Goal: Information Seeking & Learning: Find contact information

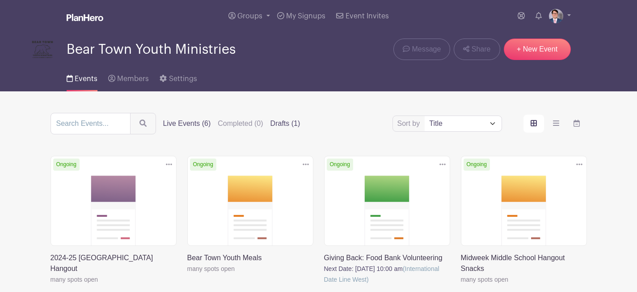
click at [274, 125] on label "Drafts (1)" at bounding box center [286, 123] width 30 height 11
click at [0, 0] on input "Drafts (1)" at bounding box center [0, 0] width 0 height 0
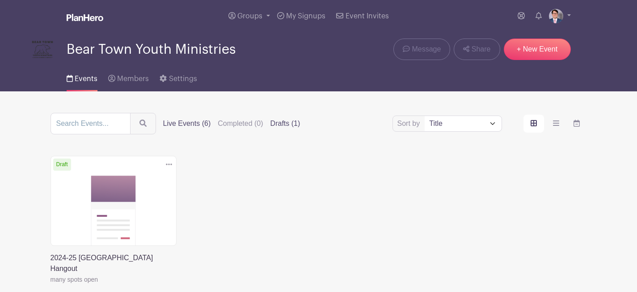
click at [163, 122] on label "Live Events (6)" at bounding box center [187, 123] width 48 height 11
click at [0, 0] on input "Live Events (6)" at bounding box center [0, 0] width 0 height 0
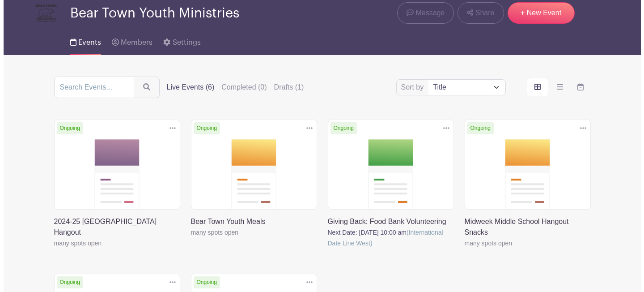
scroll to position [49, 0]
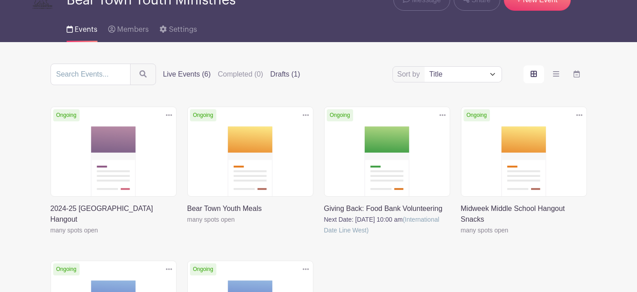
click at [287, 77] on label "Drafts (1)" at bounding box center [286, 74] width 30 height 11
click at [0, 0] on input "Drafts (1)" at bounding box center [0, 0] width 0 height 0
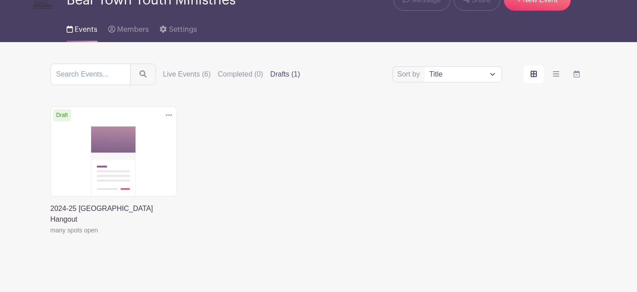
click at [170, 117] on icon at bounding box center [169, 114] width 6 height 7
click at [152, 147] on link "Delete" at bounding box center [140, 149] width 71 height 14
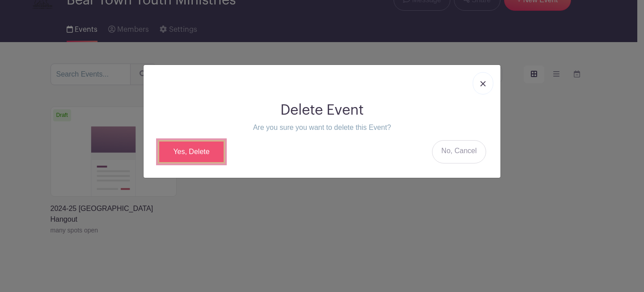
click at [199, 150] on link "Yes, Delete" at bounding box center [191, 151] width 67 height 23
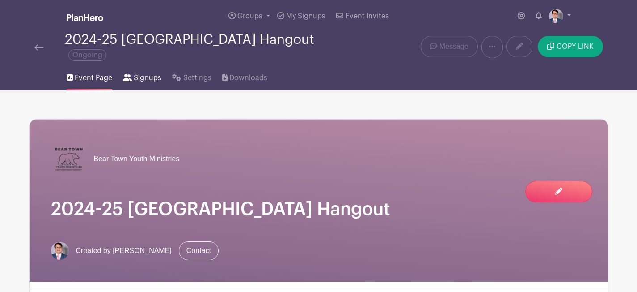
click at [152, 74] on span "Signups" at bounding box center [148, 77] width 28 height 11
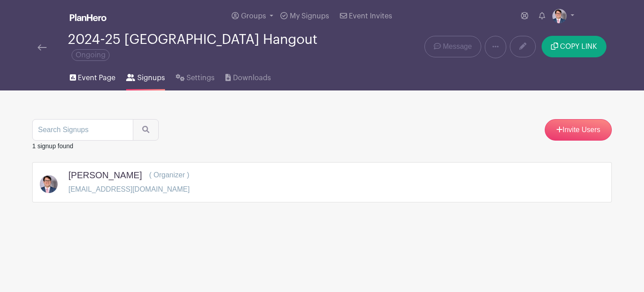
click at [104, 78] on span "Event Page" at bounding box center [97, 77] width 38 height 11
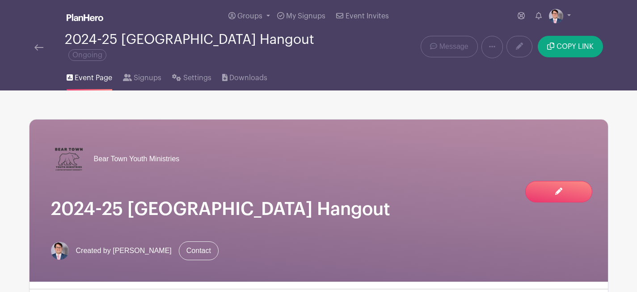
click at [31, 45] on div "2024-25 Midweek Middle School Hangout Ongoing" at bounding box center [198, 47] width 338 height 30
click at [38, 47] on img at bounding box center [38, 47] width 9 height 6
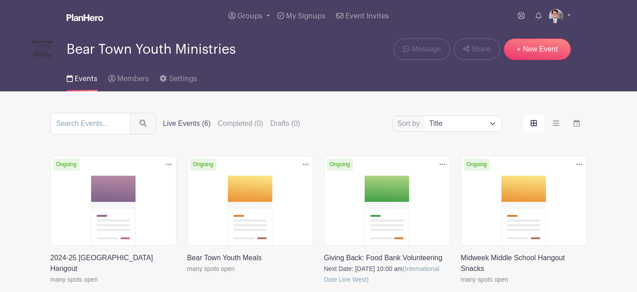
click at [187, 274] on link at bounding box center [187, 274] width 0 height 0
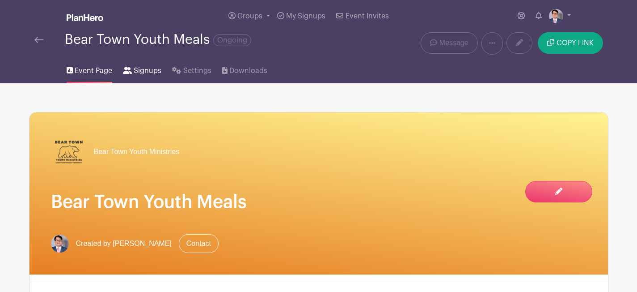
click at [160, 77] on link "Signups" at bounding box center [142, 69] width 38 height 29
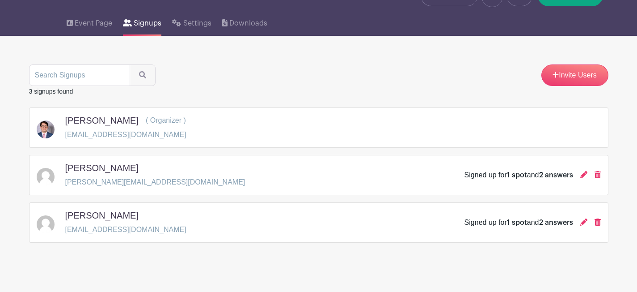
scroll to position [55, 0]
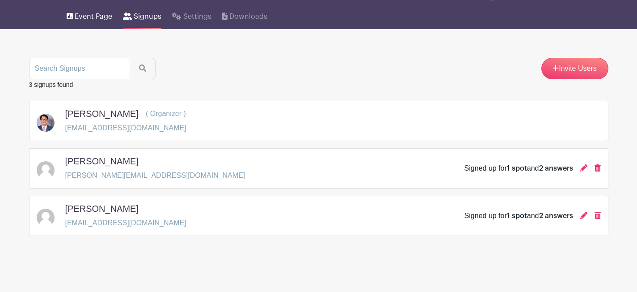
click at [85, 13] on span "Event Page" at bounding box center [94, 16] width 38 height 11
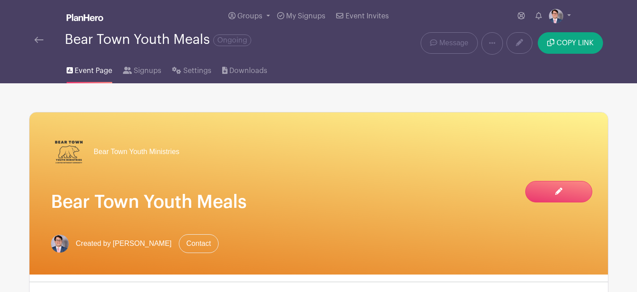
click at [43, 42] on div at bounding box center [49, 39] width 30 height 11
click at [38, 39] on img at bounding box center [38, 40] width 9 height 6
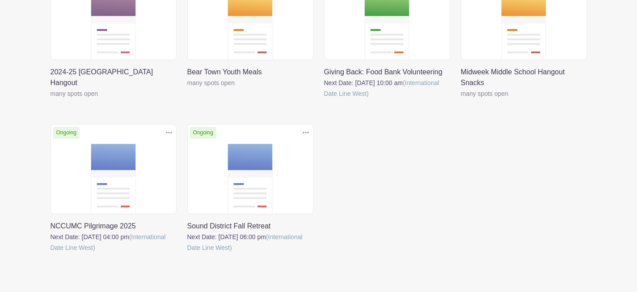
scroll to position [185, 0]
click at [51, 253] on link at bounding box center [51, 253] width 0 height 0
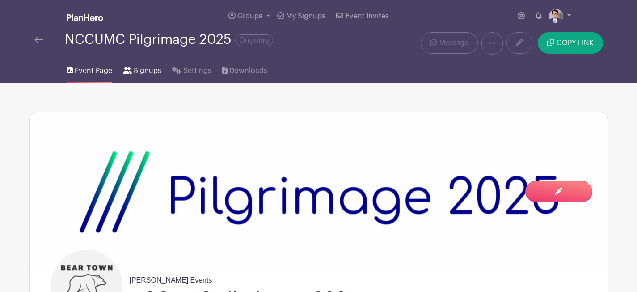
click at [147, 75] on span "Signups" at bounding box center [148, 70] width 28 height 11
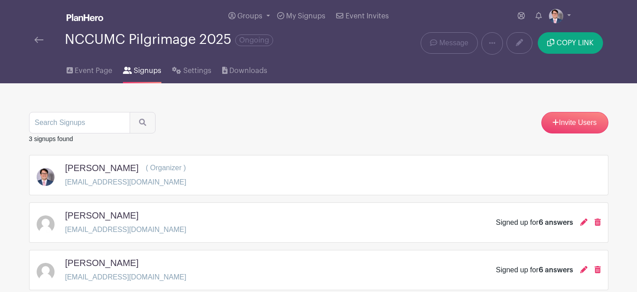
scroll to position [55, 0]
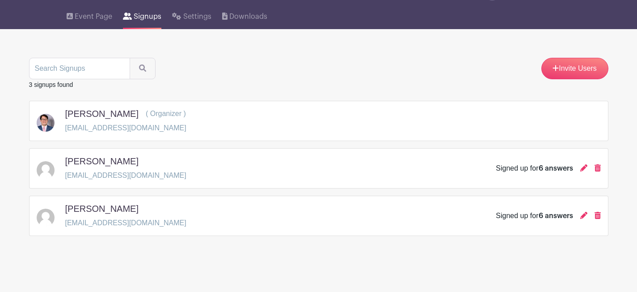
click at [182, 199] on div "[PERSON_NAME] [EMAIL_ADDRESS][DOMAIN_NAME] Signed up for 6 answers" at bounding box center [318, 215] width 579 height 40
click at [100, 203] on h5 "[PERSON_NAME]" at bounding box center [101, 208] width 73 height 11
click at [37, 203] on div "[PERSON_NAME] [EMAIL_ADDRESS][DOMAIN_NAME] Signed up for 6 answers" at bounding box center [319, 215] width 564 height 25
click at [89, 18] on span "Event Page" at bounding box center [94, 16] width 38 height 11
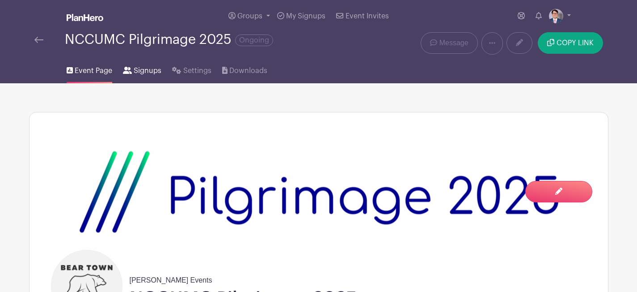
click at [144, 60] on link "Signups" at bounding box center [142, 69] width 38 height 29
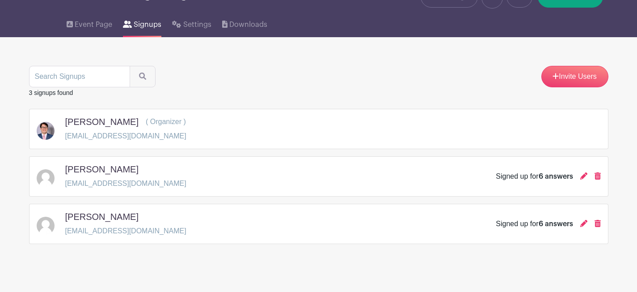
scroll to position [54, 0]
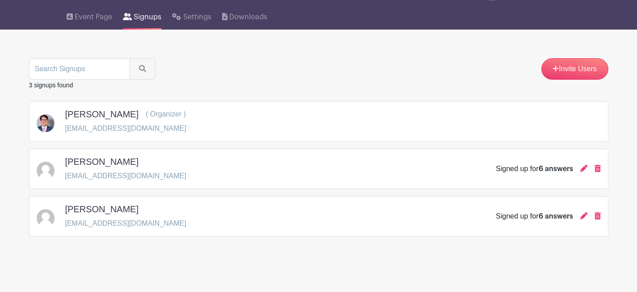
click at [91, 215] on div "[PERSON_NAME]" at bounding box center [125, 210] width 121 height 14
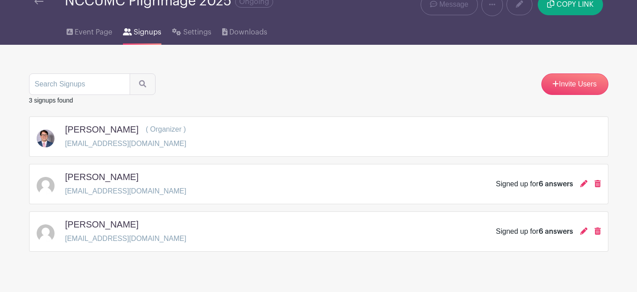
scroll to position [0, 0]
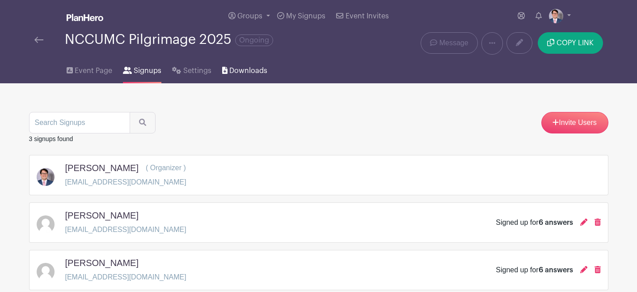
click at [243, 65] on span "Downloads" at bounding box center [248, 70] width 38 height 11
